Goal: Register for event/course

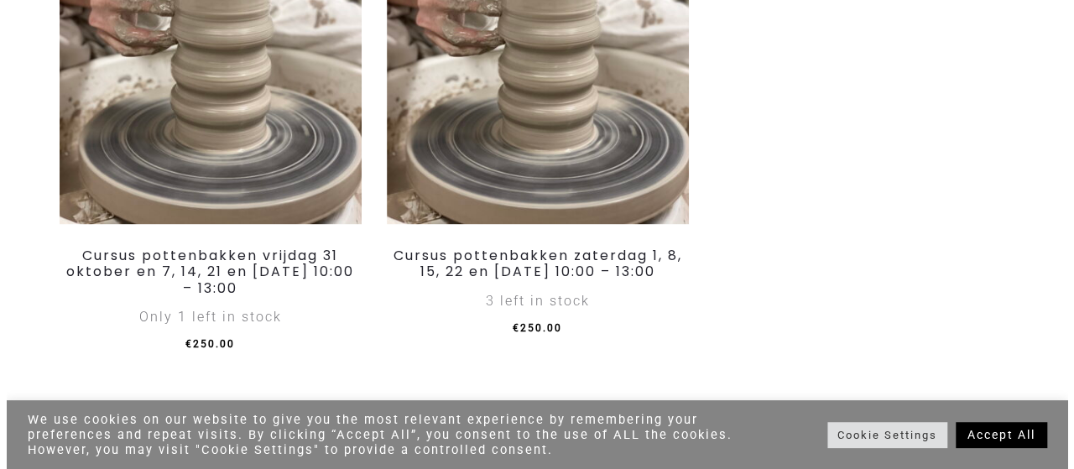
scroll to position [1007, 0]
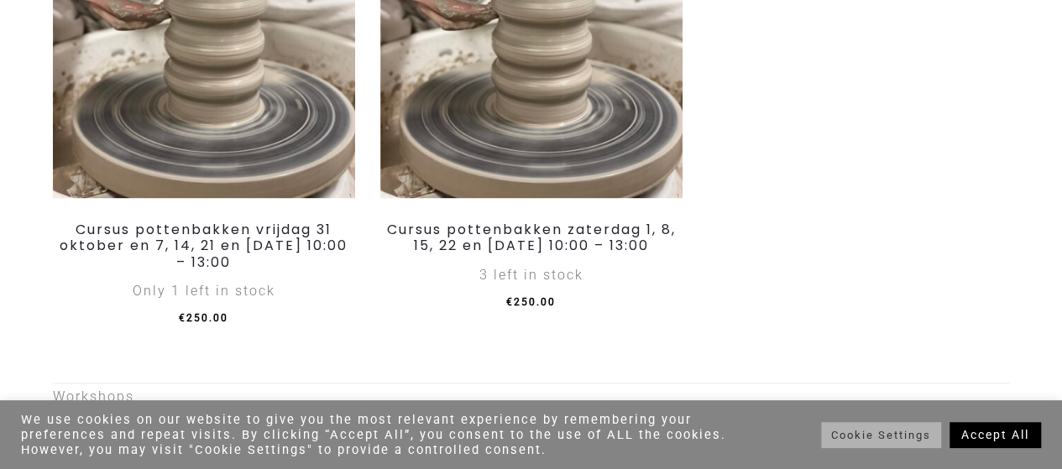
click at [895, 436] on link "Cookie Settings" at bounding box center [881, 435] width 120 height 26
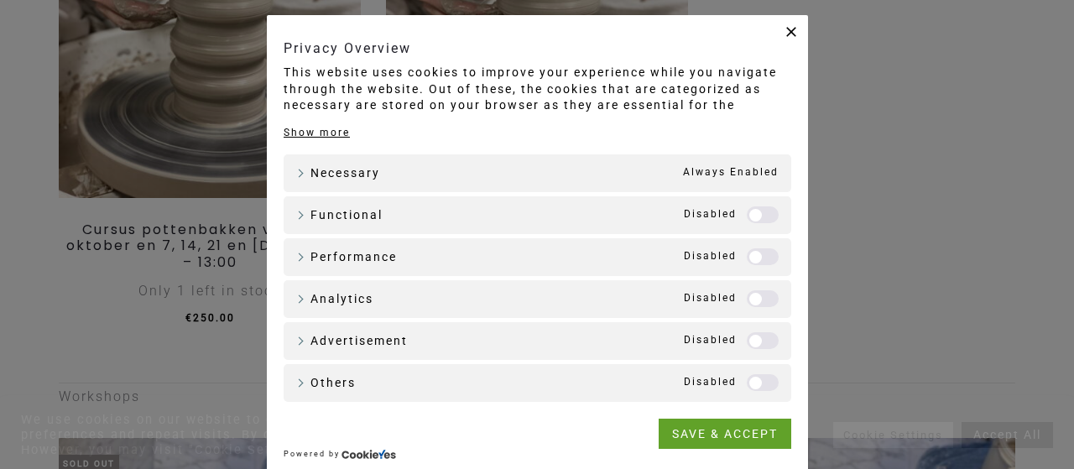
drag, startPoint x: 767, startPoint y: 216, endPoint x: 766, endPoint y: 257, distance: 41.2
click at [766, 216] on label "Functional" at bounding box center [763, 215] width 32 height 17
drag, startPoint x: 766, startPoint y: 259, endPoint x: 763, endPoint y: 280, distance: 22.1
click at [766, 259] on label "Performance" at bounding box center [763, 256] width 32 height 17
click at [761, 301] on label "Analytics" at bounding box center [763, 298] width 32 height 17
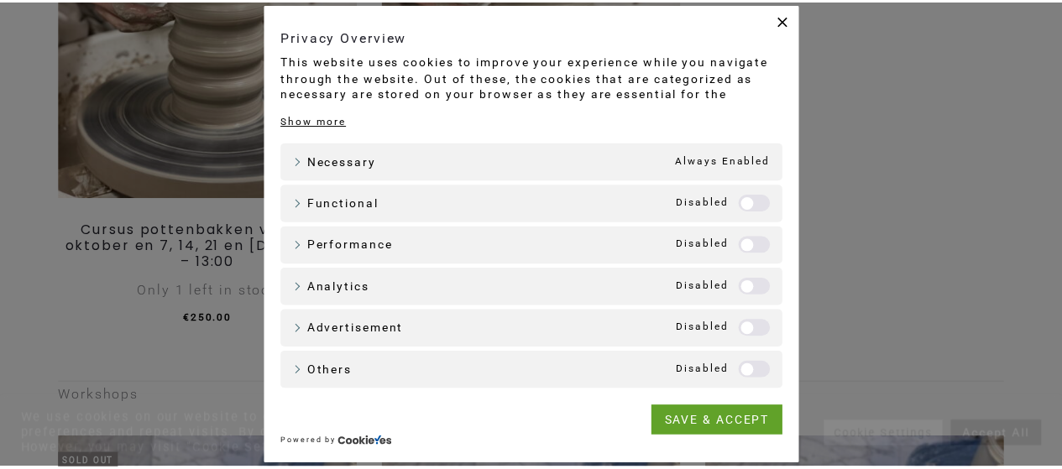
scroll to position [22, 0]
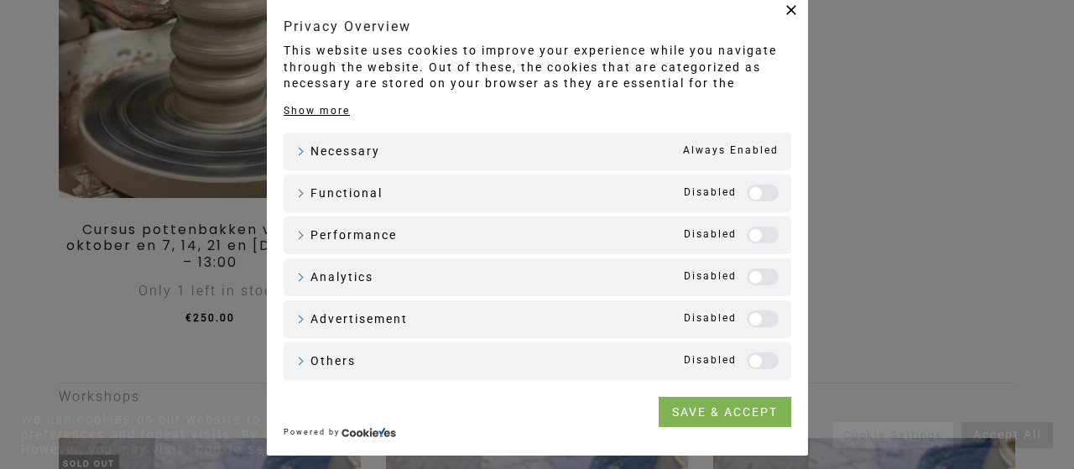
click at [681, 424] on link "SAVE & ACCEPT" at bounding box center [725, 412] width 133 height 30
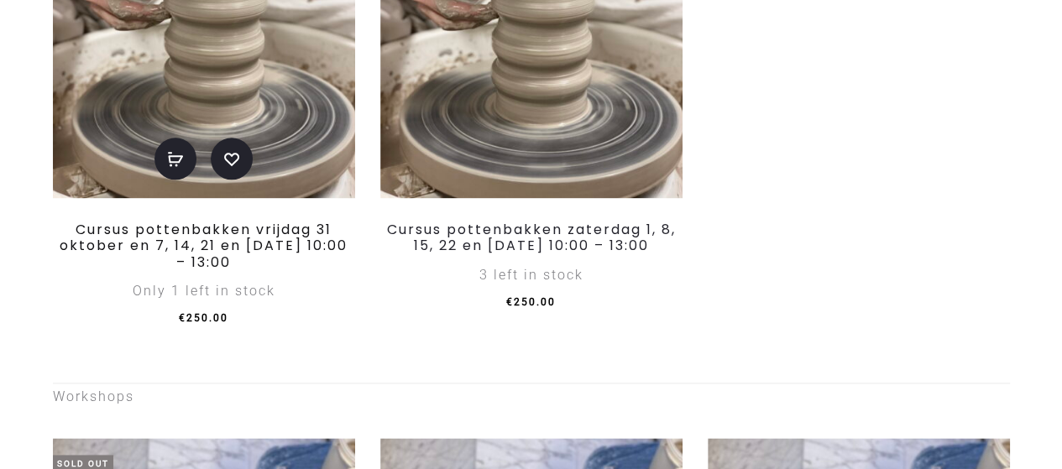
click at [165, 253] on link "Cursus pottenbakken vrijdag 31 oktober en 7, 14, 21 en [DATE] 10:00 – 13:00" at bounding box center [204, 245] width 288 height 51
